Goal: Use online tool/utility: Utilize a website feature to perform a specific function

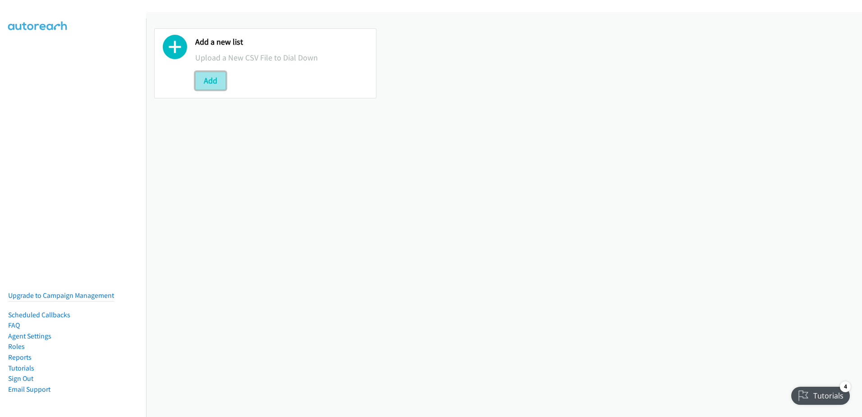
click at [208, 75] on button "Add" at bounding box center [210, 81] width 31 height 18
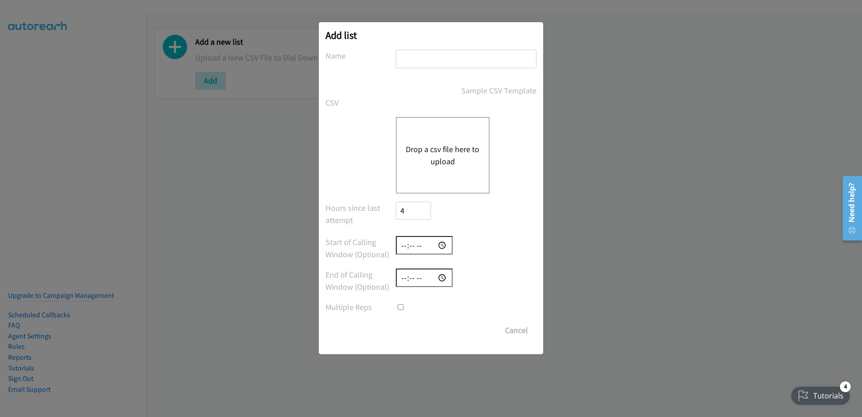
click at [436, 52] on input "text" at bounding box center [466, 59] width 141 height 18
type input "09/02 call attempted"
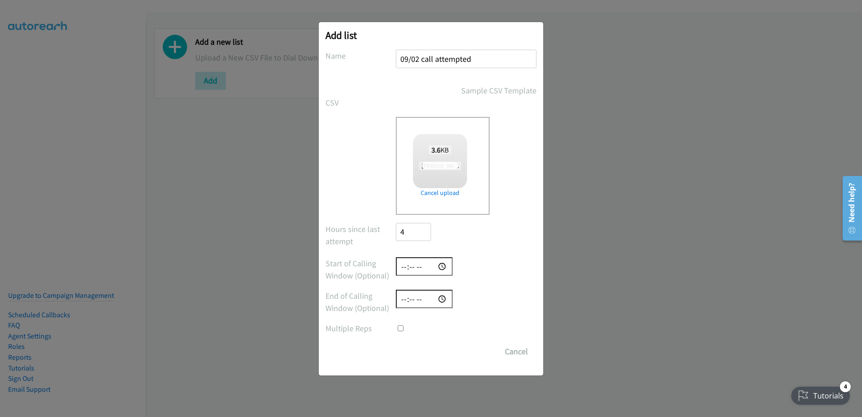
checkbox input "true"
click at [424, 350] on input "Save List" at bounding box center [419, 351] width 47 height 18
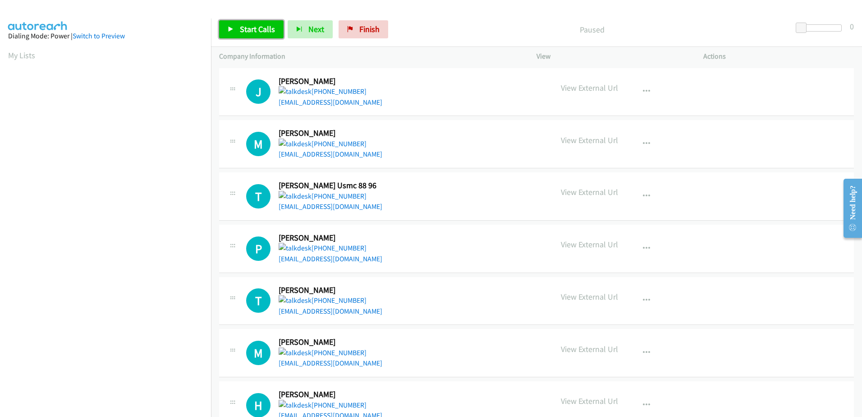
click at [262, 26] on span "Start Calls" at bounding box center [257, 29] width 35 height 10
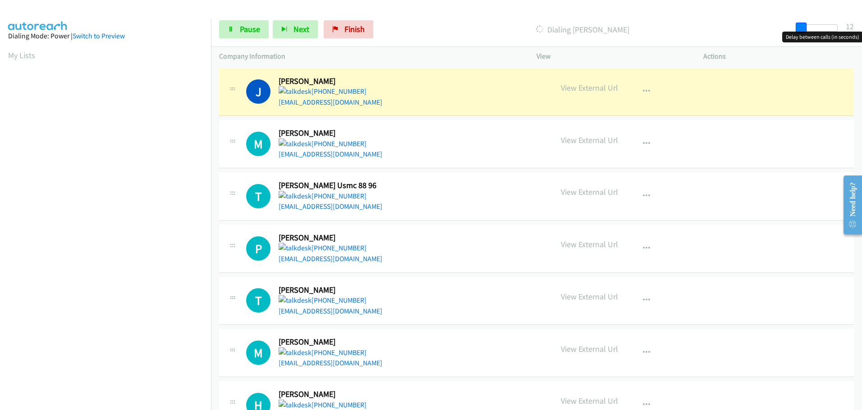
drag, startPoint x: 802, startPoint y: 28, endPoint x: 805, endPoint y: 31, distance: 4.8
click at [805, 31] on span at bounding box center [801, 28] width 11 height 11
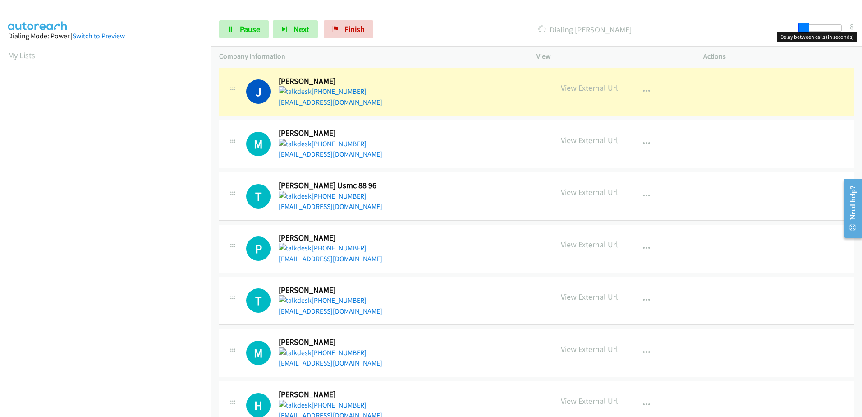
click at [799, 30] on span at bounding box center [804, 28] width 11 height 11
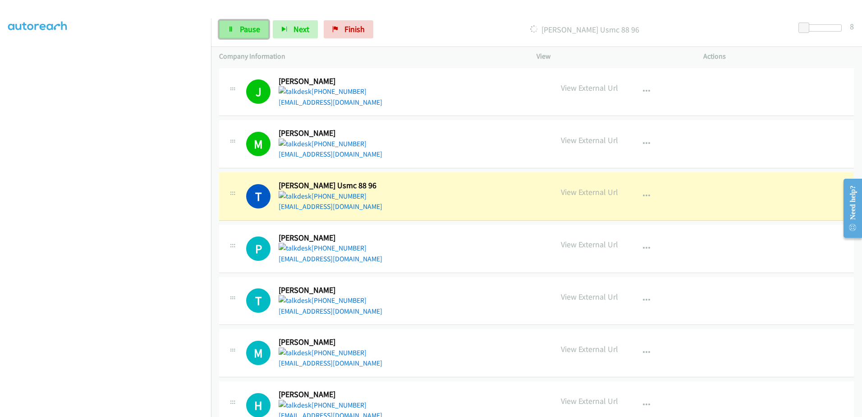
click at [255, 27] on span "Pause" at bounding box center [250, 29] width 20 height 10
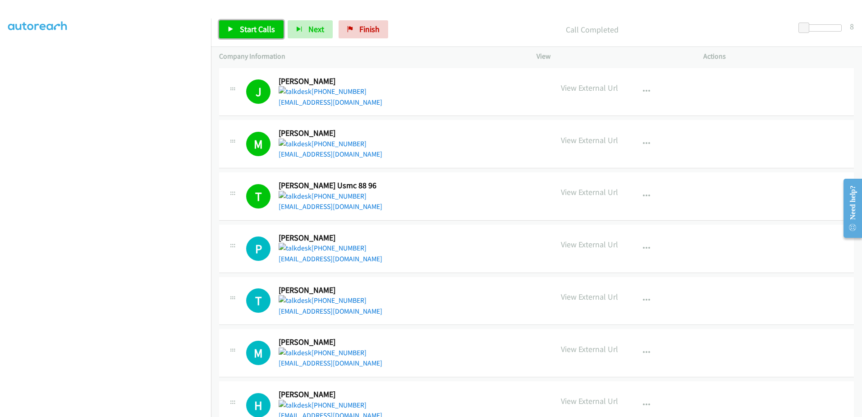
click at [248, 27] on span "Start Calls" at bounding box center [257, 29] width 35 height 10
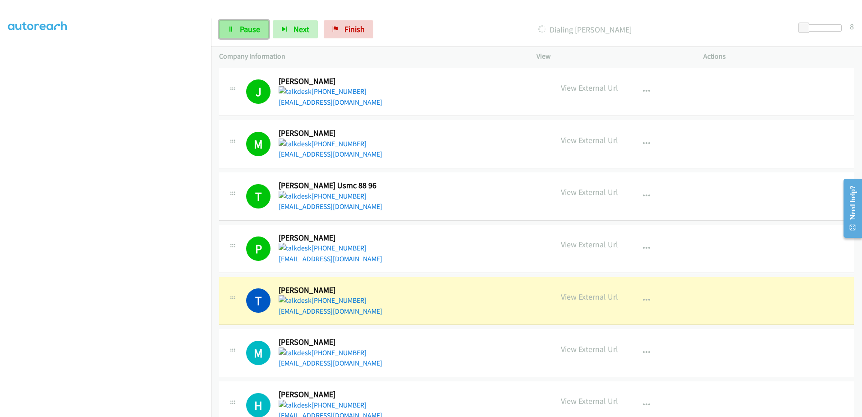
click at [253, 36] on link "Pause" at bounding box center [244, 29] width 50 height 18
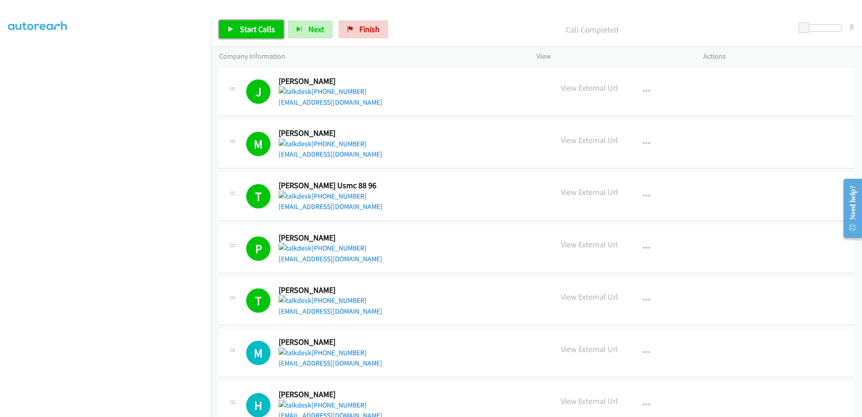
click at [253, 30] on span "Start Calls" at bounding box center [257, 29] width 35 height 10
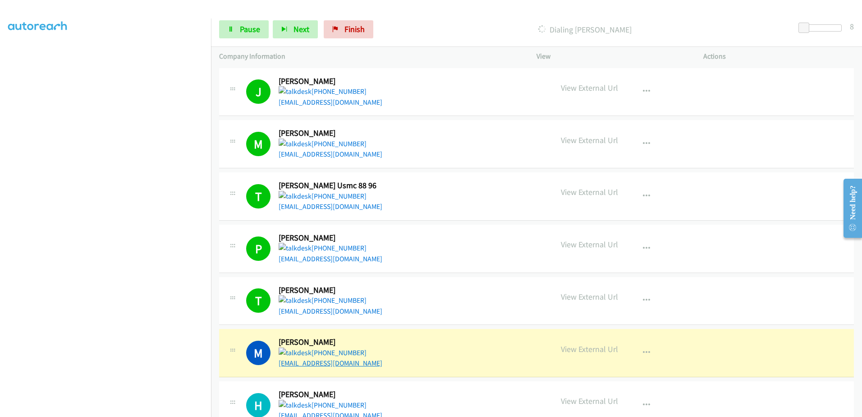
drag, startPoint x: 326, startPoint y: 358, endPoint x: 328, endPoint y: 363, distance: 5.1
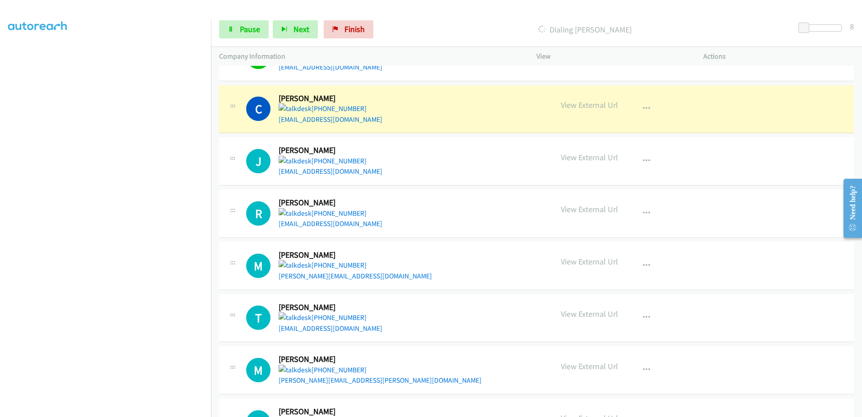
scroll to position [406, 0]
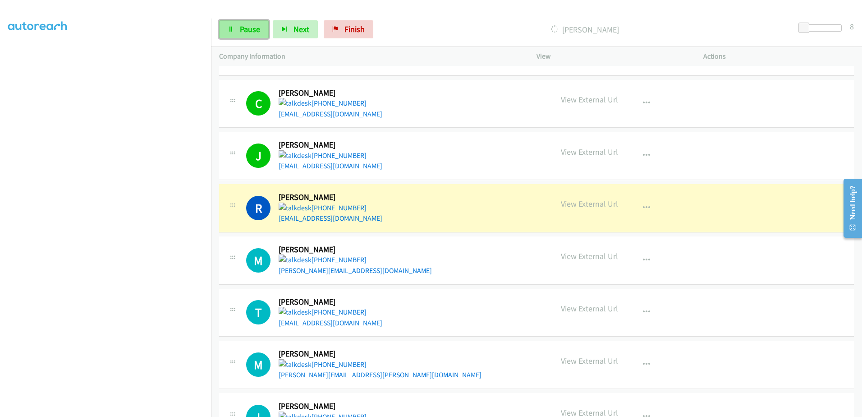
click at [239, 21] on link "Pause" at bounding box center [244, 29] width 50 height 18
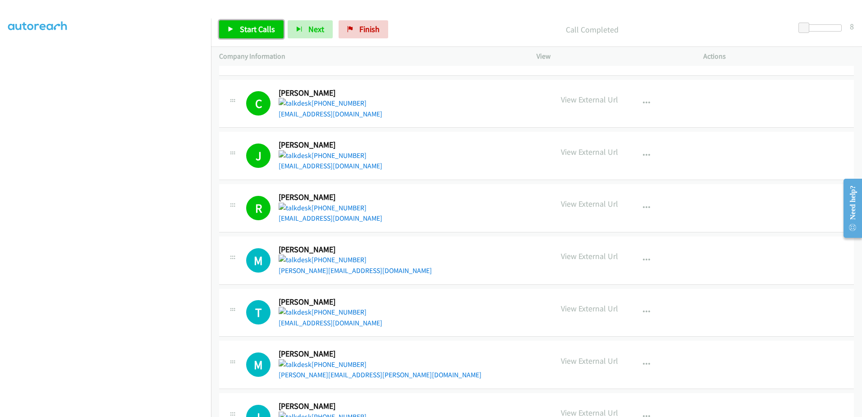
click at [273, 27] on span "Start Calls" at bounding box center [257, 29] width 35 height 10
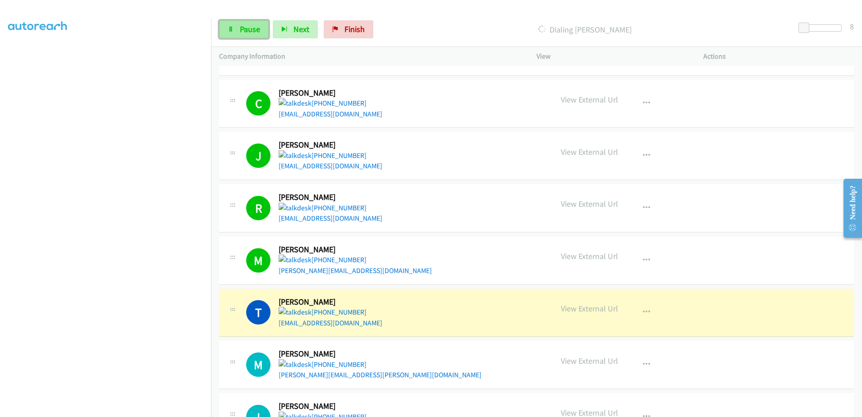
click at [248, 27] on span "Pause" at bounding box center [250, 29] width 20 height 10
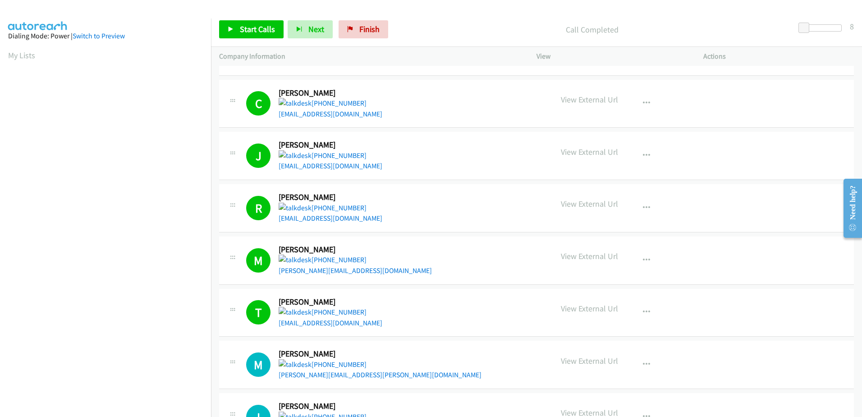
scroll to position [89, 0]
click at [264, 25] on span "Start Calls" at bounding box center [257, 29] width 35 height 10
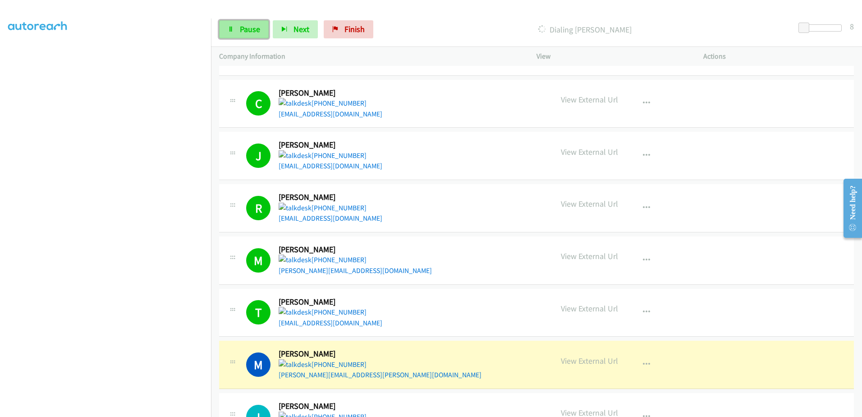
click at [248, 31] on span "Pause" at bounding box center [250, 29] width 20 height 10
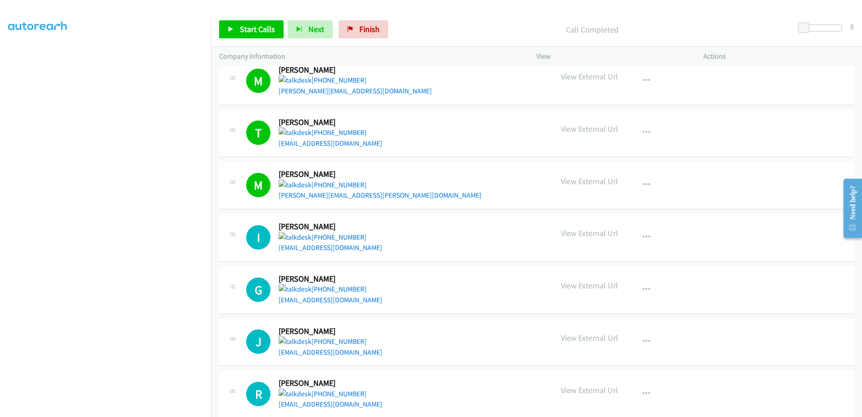
scroll to position [586, 0]
click at [242, 38] on link "Start Calls" at bounding box center [251, 29] width 64 height 18
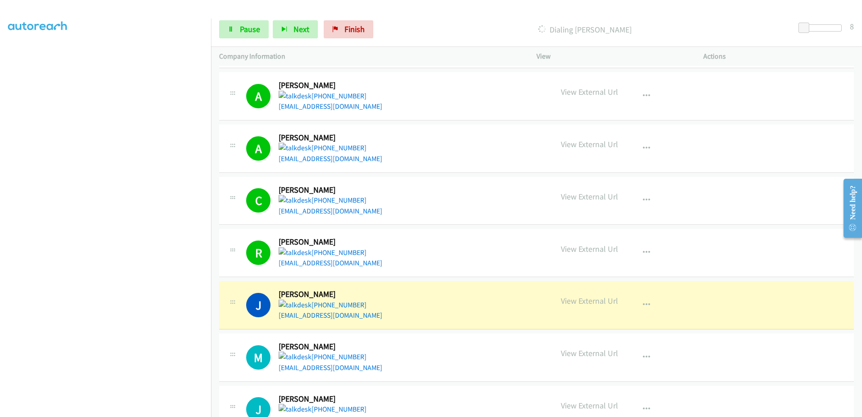
scroll to position [1443, 0]
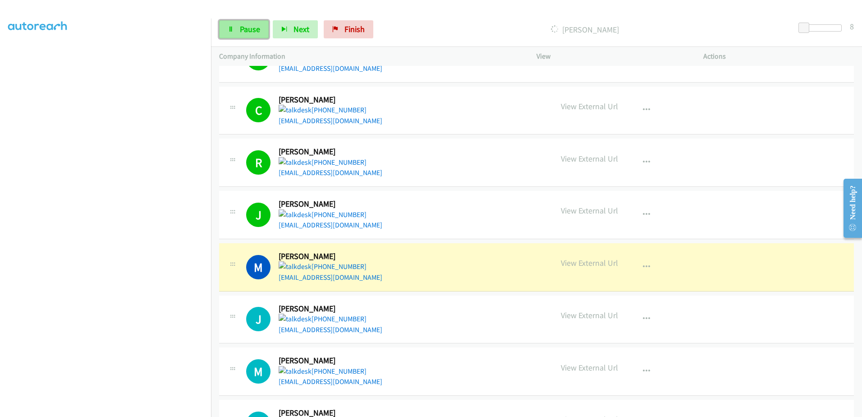
click at [245, 38] on link "Pause" at bounding box center [244, 29] width 50 height 18
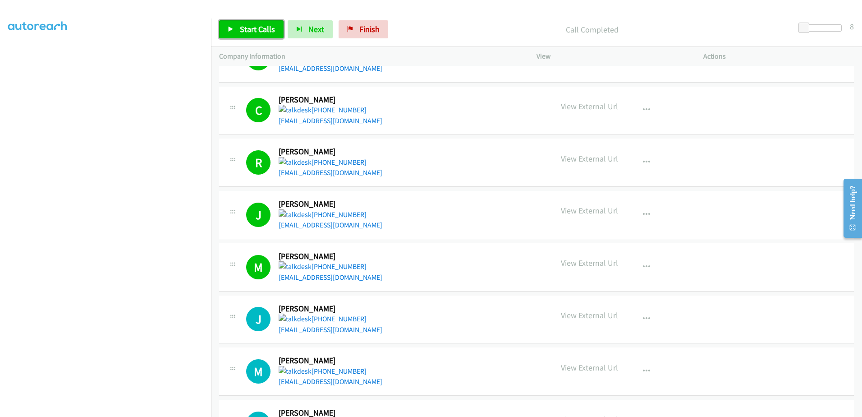
click at [265, 28] on span "Start Calls" at bounding box center [257, 29] width 35 height 10
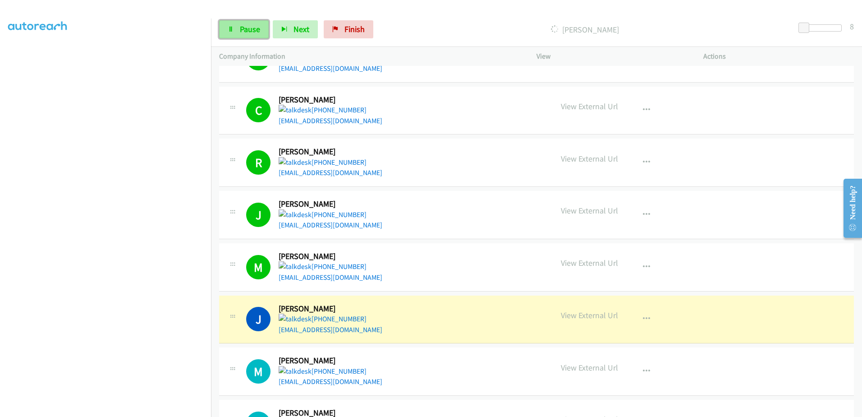
click at [246, 29] on span "Pause" at bounding box center [250, 29] width 20 height 10
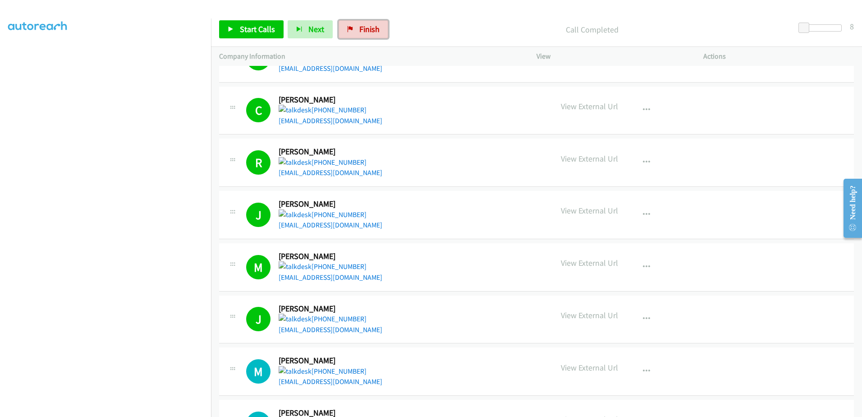
drag, startPoint x: 359, startPoint y: 32, endPoint x: 467, endPoint y: 25, distance: 107.6
click at [359, 32] on span "Finish" at bounding box center [369, 29] width 20 height 10
